Goal: Transaction & Acquisition: Purchase product/service

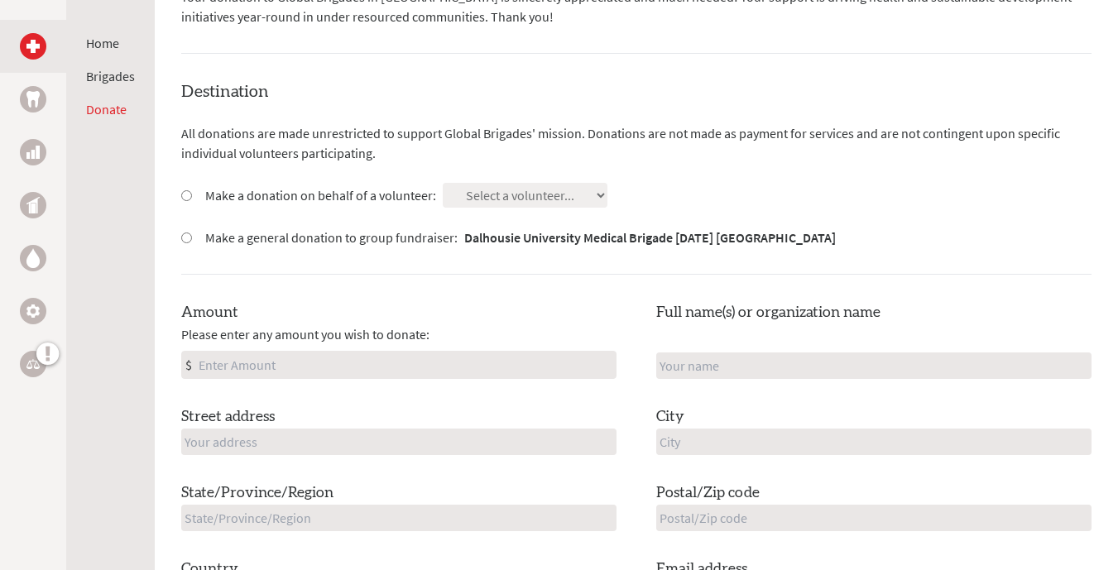
scroll to position [394, 0]
drag, startPoint x: 0, startPoint y: 0, endPoint x: 787, endPoint y: 41, distance: 788.0
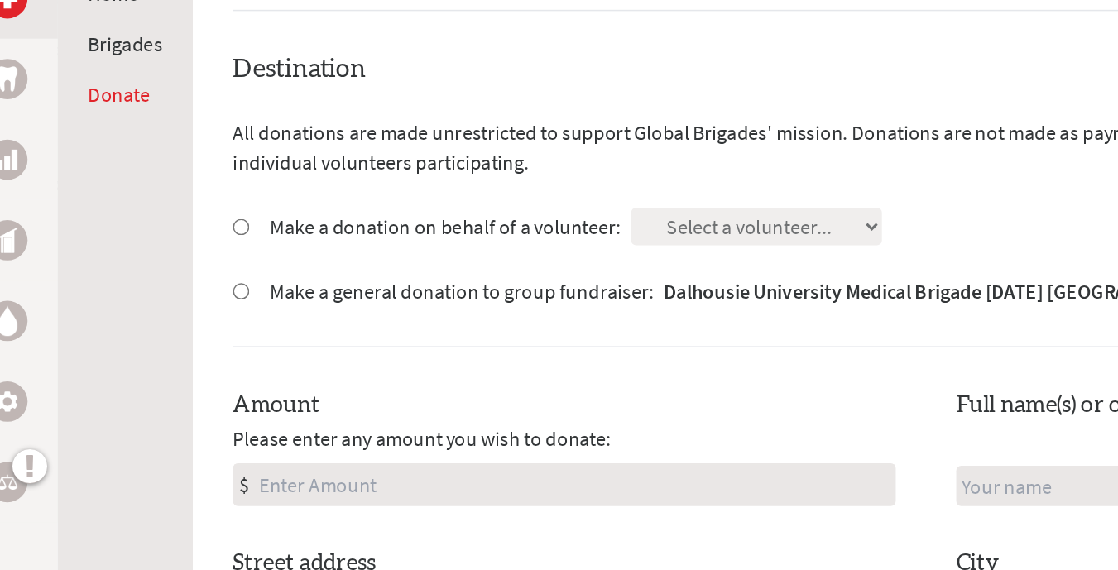
click at [185, 194] on input "Make a donation on behalf of a volunteer:" at bounding box center [186, 196] width 11 height 11
radio input "true"
click at [597, 193] on select "Select a volunteer... [PERSON_NAME] [PERSON_NAME] [PERSON_NAME] [PERSON_NAME] […" at bounding box center [525, 196] width 165 height 25
select select "BE476F69-7610-11F0-9E6E-42010A400005"
click at [443, 184] on select "Select a volunteer... [PERSON_NAME] [PERSON_NAME] [PERSON_NAME] [PERSON_NAME] […" at bounding box center [525, 196] width 165 height 25
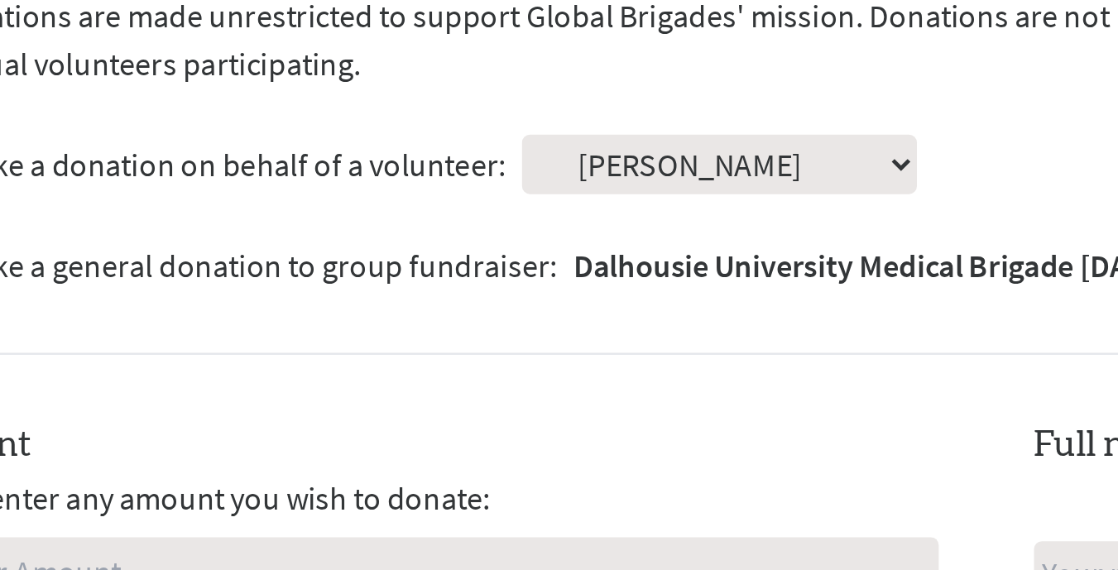
click at [598, 197] on select "Select a volunteer... [PERSON_NAME] [PERSON_NAME] [PERSON_NAME] [PERSON_NAME] […" at bounding box center [525, 196] width 165 height 25
click at [443, 184] on select "Select a volunteer... [PERSON_NAME] [PERSON_NAME] [PERSON_NAME] [PERSON_NAME] […" at bounding box center [525, 196] width 165 height 25
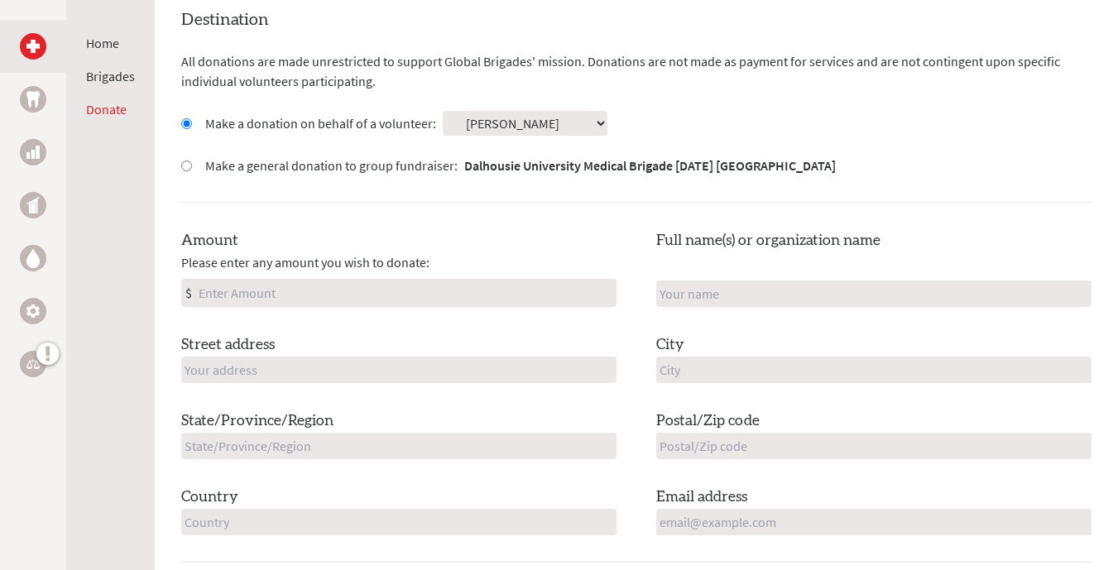
scroll to position [492, 0]
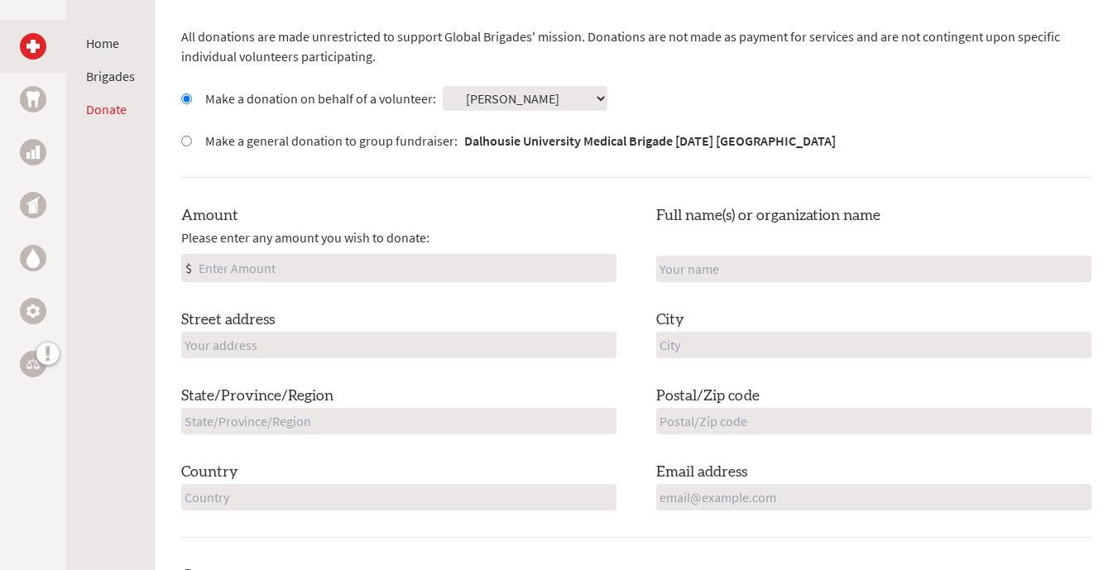
click at [451, 269] on input "Amount" at bounding box center [405, 268] width 420 height 26
type input "200.00"
click at [405, 343] on input "text" at bounding box center [398, 345] width 435 height 26
type input "[STREET_ADDRESS]"
type input "Goulds"
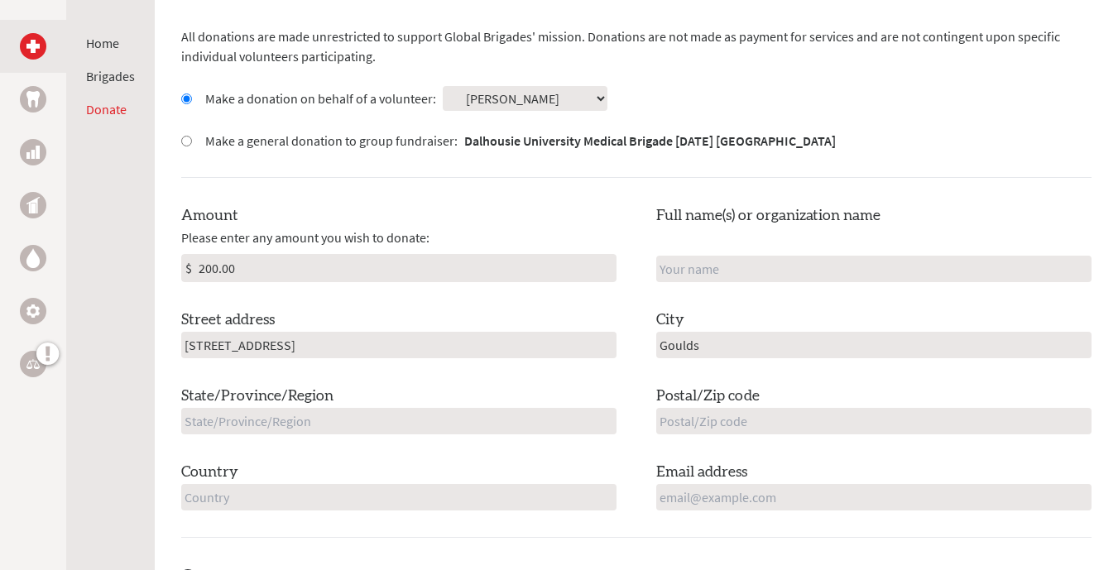
type input "NL"
type input "A1S 1C9"
type input "[GEOGRAPHIC_DATA]"
type input "[EMAIL_ADDRESS][DOMAIN_NAME]"
drag, startPoint x: 257, startPoint y: 268, endPoint x: 134, endPoint y: 276, distance: 122.7
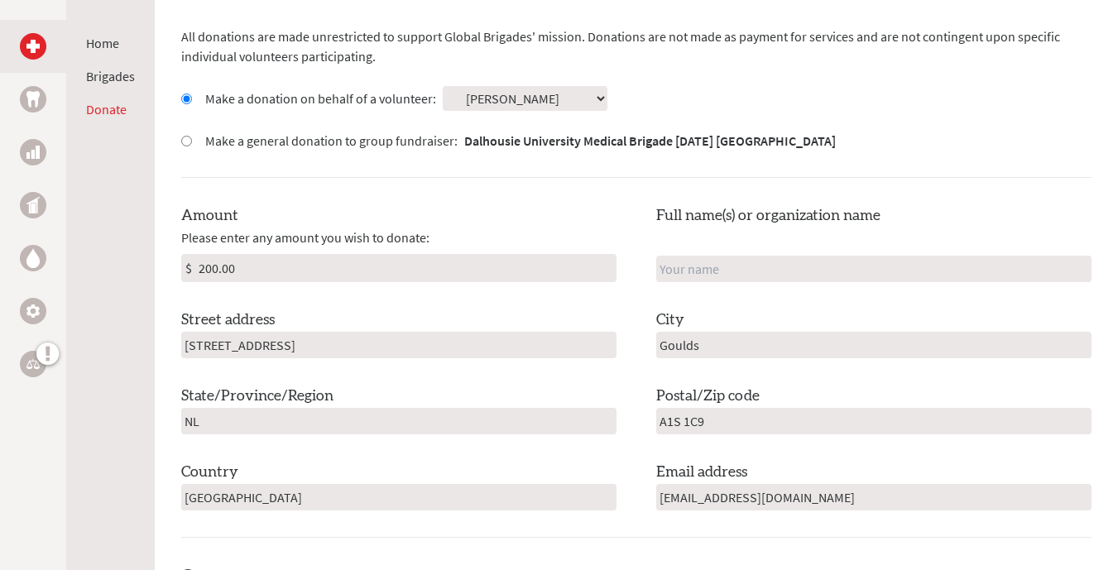
click at [134, 276] on div "Home Brigades Donate Donate to [GEOGRAPHIC_DATA] Medical Brigade [DATE] [GEOGRA…" at bounding box center [559, 550] width 1118 height 1493
type input "500"
click at [741, 273] on input "text" at bounding box center [873, 269] width 435 height 26
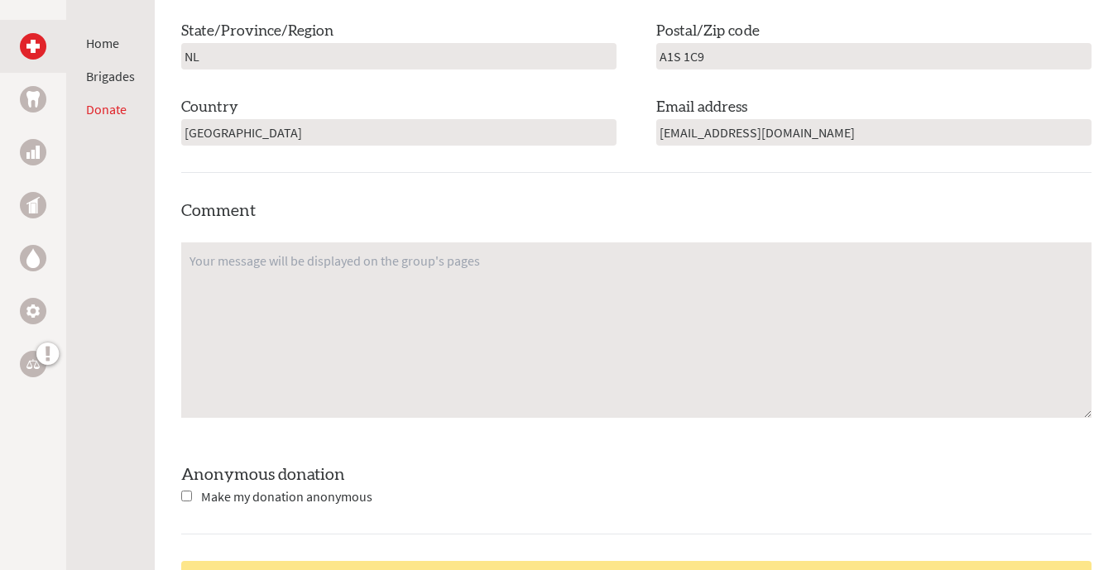
scroll to position [860, 0]
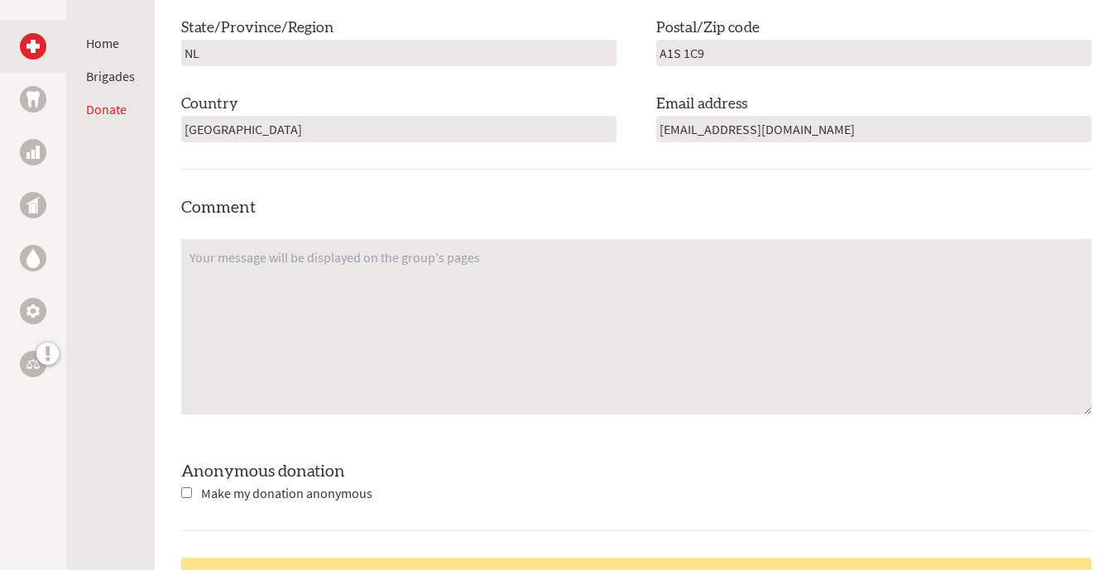
type input "[PERSON_NAME]"
click at [305, 278] on textarea at bounding box center [636, 326] width 910 height 175
click at [305, 278] on textarea "Do" at bounding box center [636, 326] width 910 height 175
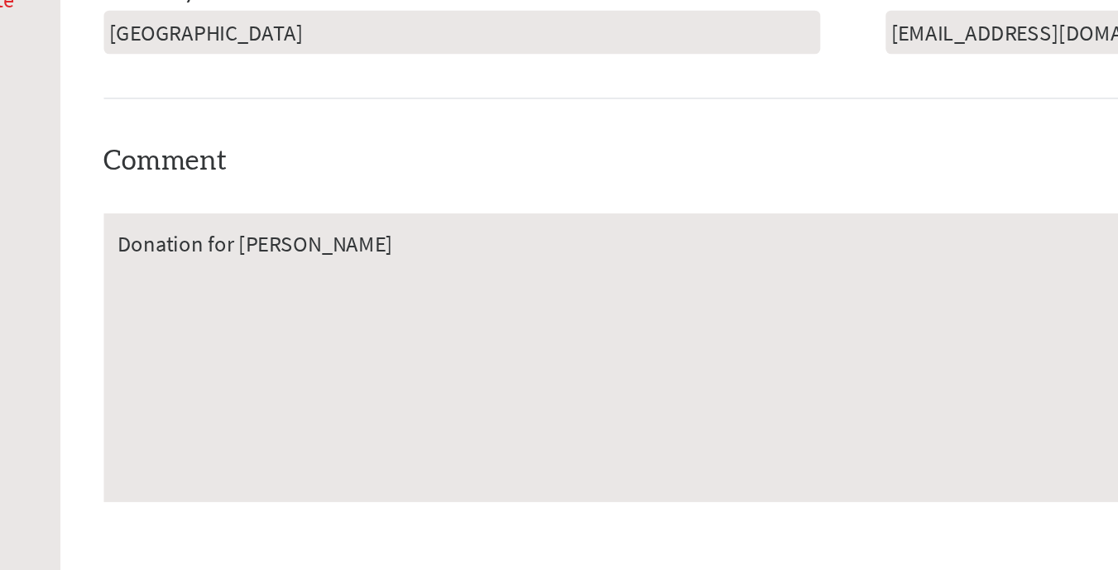
click at [425, 262] on textarea "Donation for [PERSON_NAME]" at bounding box center [636, 326] width 910 height 175
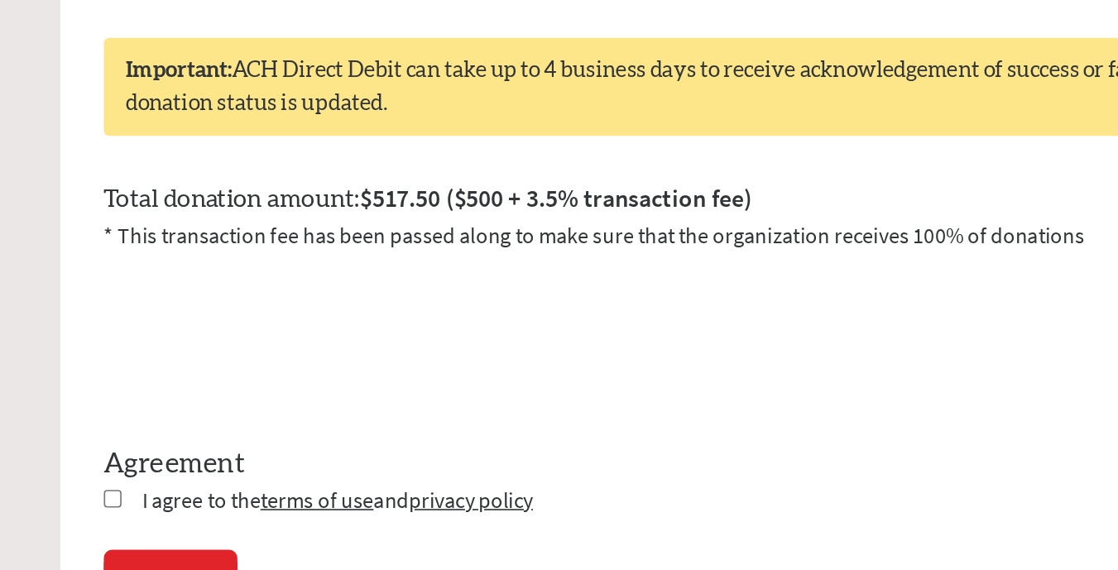
scroll to position [1172, 0]
type textarea "Donation for [PERSON_NAME] for Brigade Mission to [GEOGRAPHIC_DATA] 2026"
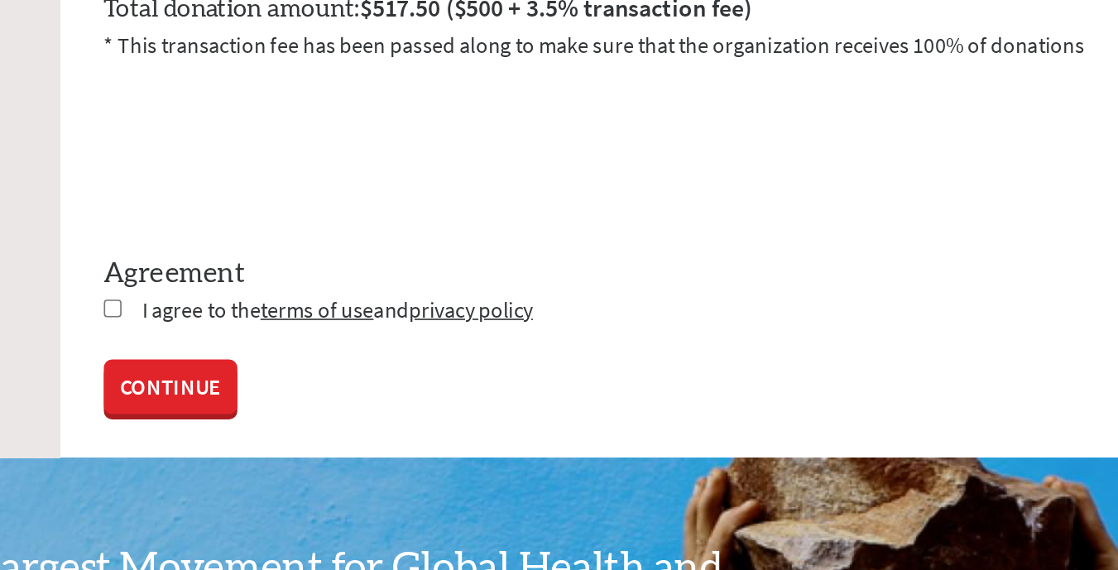
scroll to position [1288, 0]
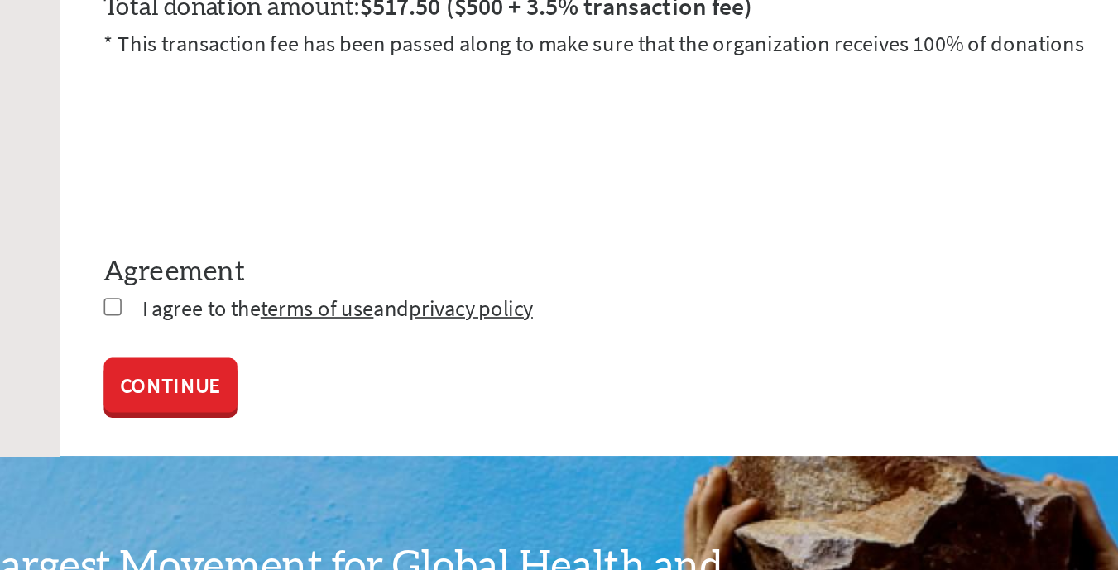
click at [185, 410] on input "checkbox" at bounding box center [186, 410] width 11 height 11
checkbox input "true"
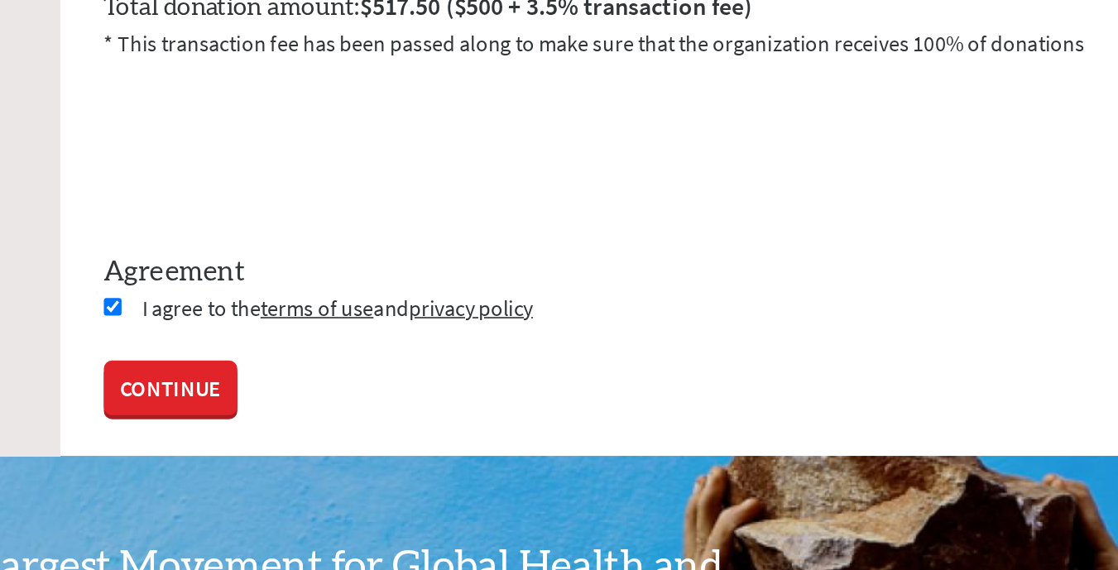
click at [208, 460] on link "CONTINUE" at bounding box center [221, 459] width 81 height 33
